Goal: Task Accomplishment & Management: Complete application form

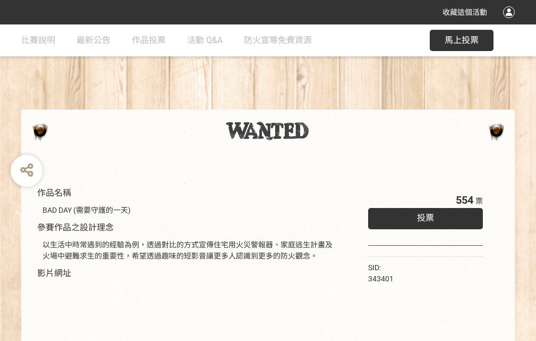
click at [511, 22] on div "收藏這個活動" at bounding box center [268, 12] width 536 height 24
click at [332, 105] on div "作品名稱 BAD DAY (需要守護的一天) 參賽作品之設計理念 以生活中時常遇到的經驗為例，透過對比的方式宣傳住宅用火災警報器、家庭逃生計畫及火場中避難求生…" at bounding box center [268, 247] width 536 height 447
click at [423, 215] on span "投票" at bounding box center [425, 218] width 17 height 10
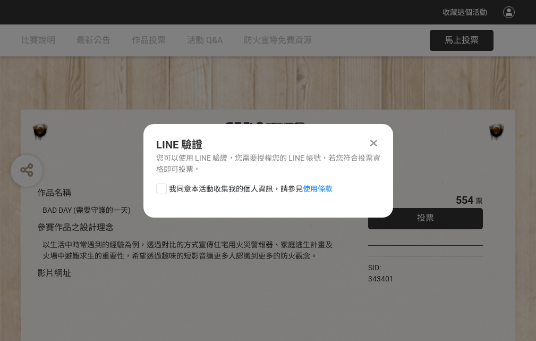
click at [160, 187] on div at bounding box center [161, 188] width 11 height 11
checkbox input "true"
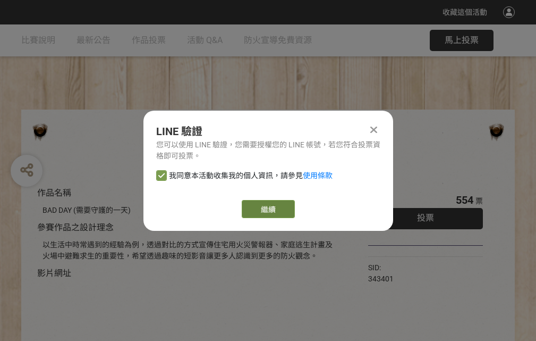
click at [267, 209] on link "繼續" at bounding box center [268, 209] width 53 height 18
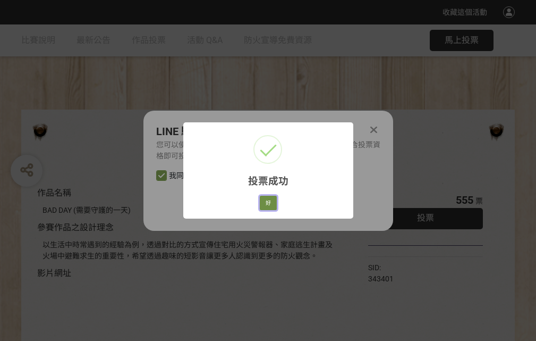
click at [265, 201] on button "好" at bounding box center [268, 203] width 17 height 15
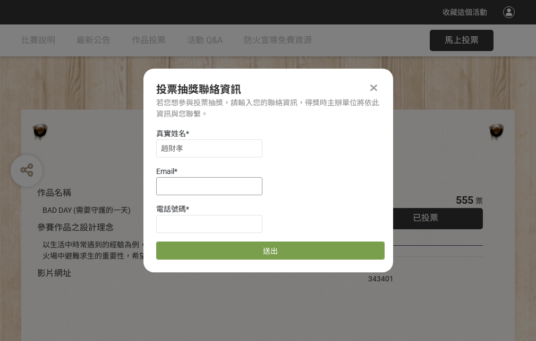
click at [213, 185] on input at bounding box center [209, 186] width 106 height 18
type input "[EMAIL_ADDRESS][DOMAIN_NAME]"
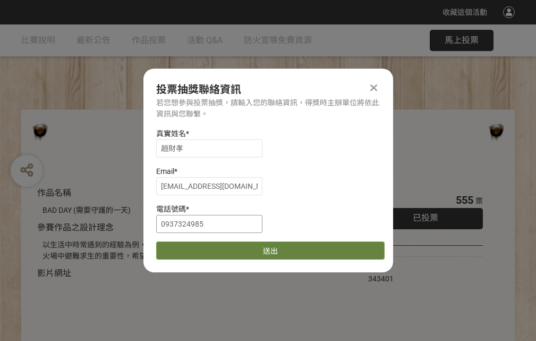
type input "0937324985"
click at [187, 247] on button "送出" at bounding box center [270, 250] width 229 height 18
